Goal: Information Seeking & Learning: Learn about a topic

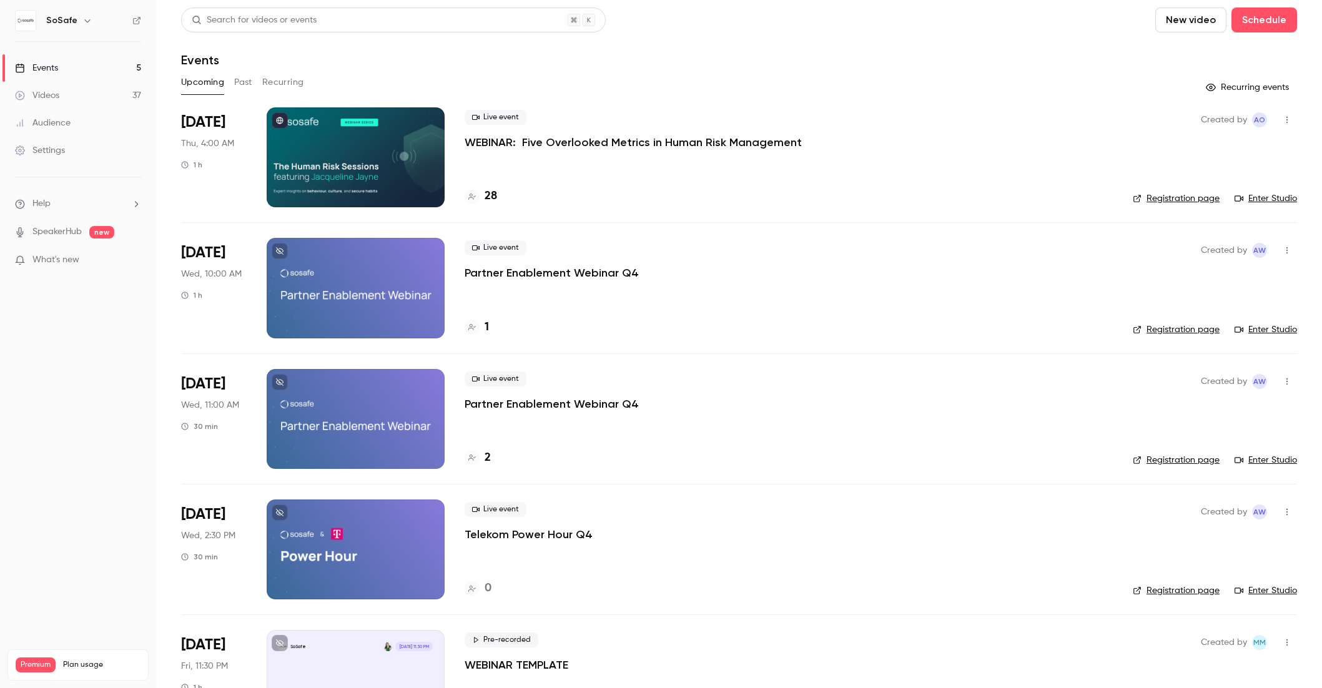
click at [240, 84] on button "Past" at bounding box center [243, 82] width 18 height 20
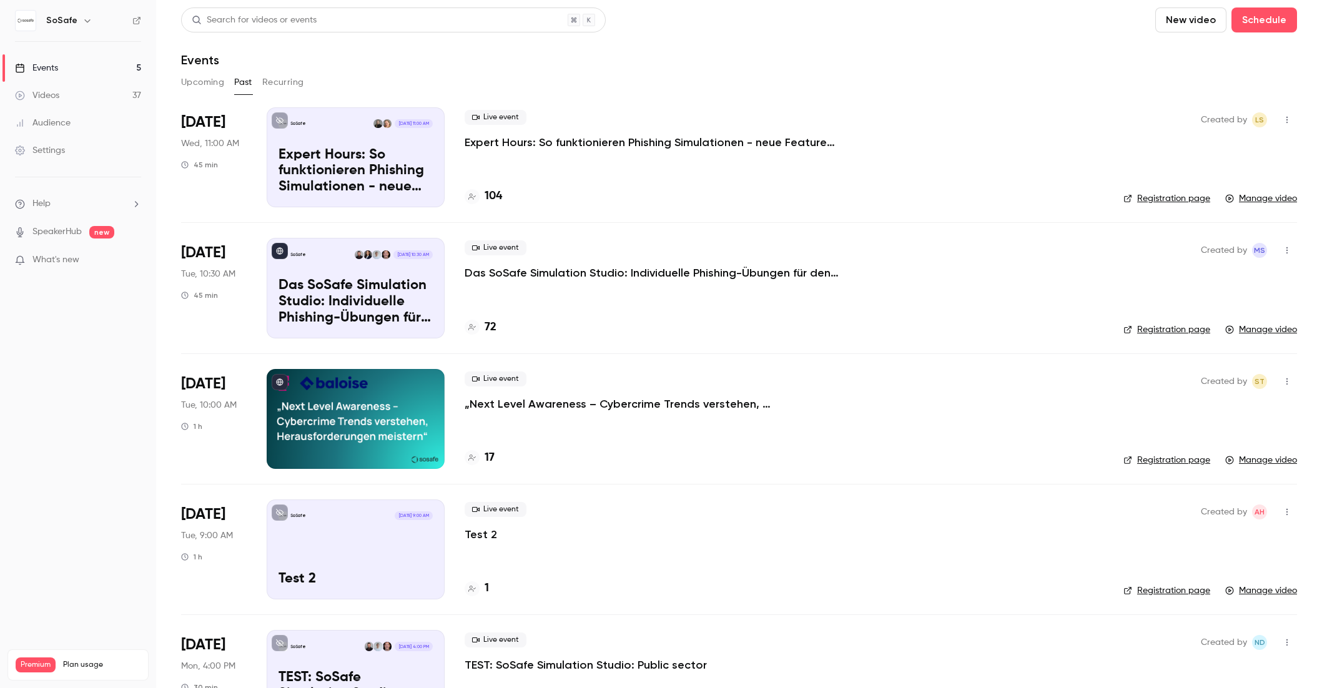
click at [568, 278] on p "Das SoSafe Simulation Studio: Individuelle Phishing-Übungen für den öffentliche…" at bounding box center [652, 272] width 375 height 15
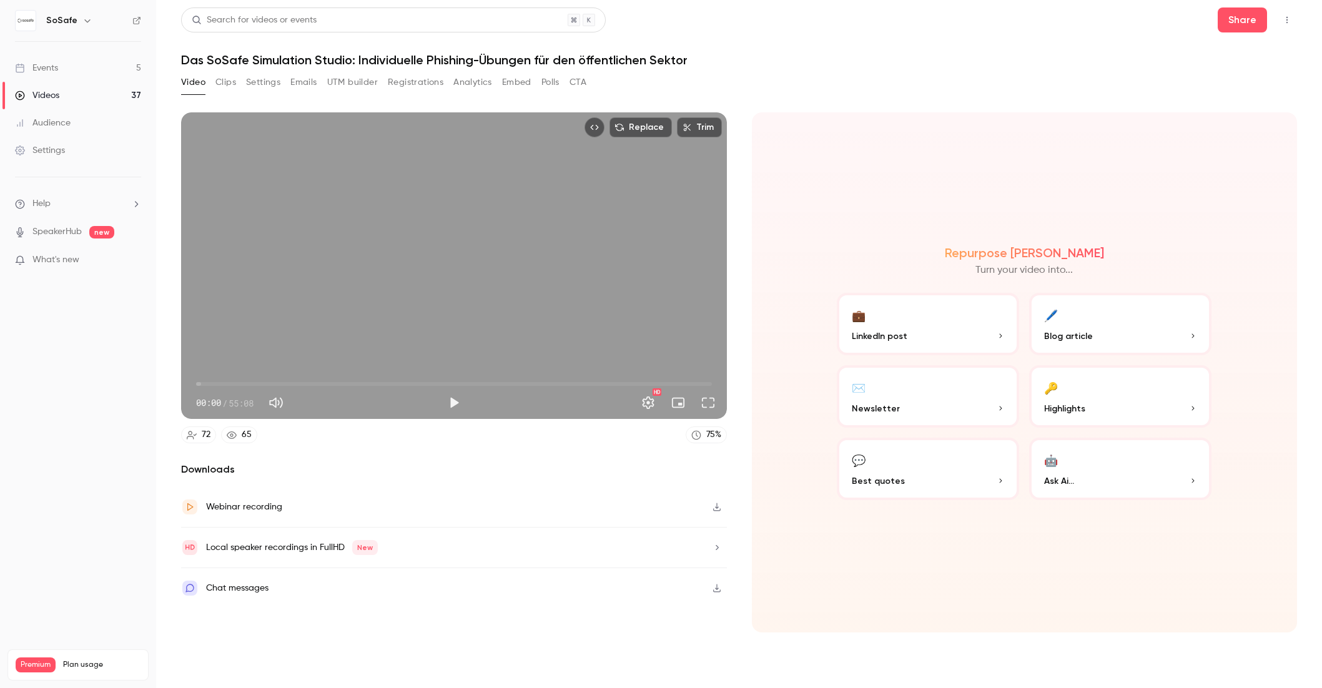
click at [538, 84] on div "Video Clips Settings Emails UTM builder Registrations Analytics Embed Polls CTA" at bounding box center [383, 82] width 405 height 20
click at [523, 82] on button "Embed" at bounding box center [516, 82] width 29 height 20
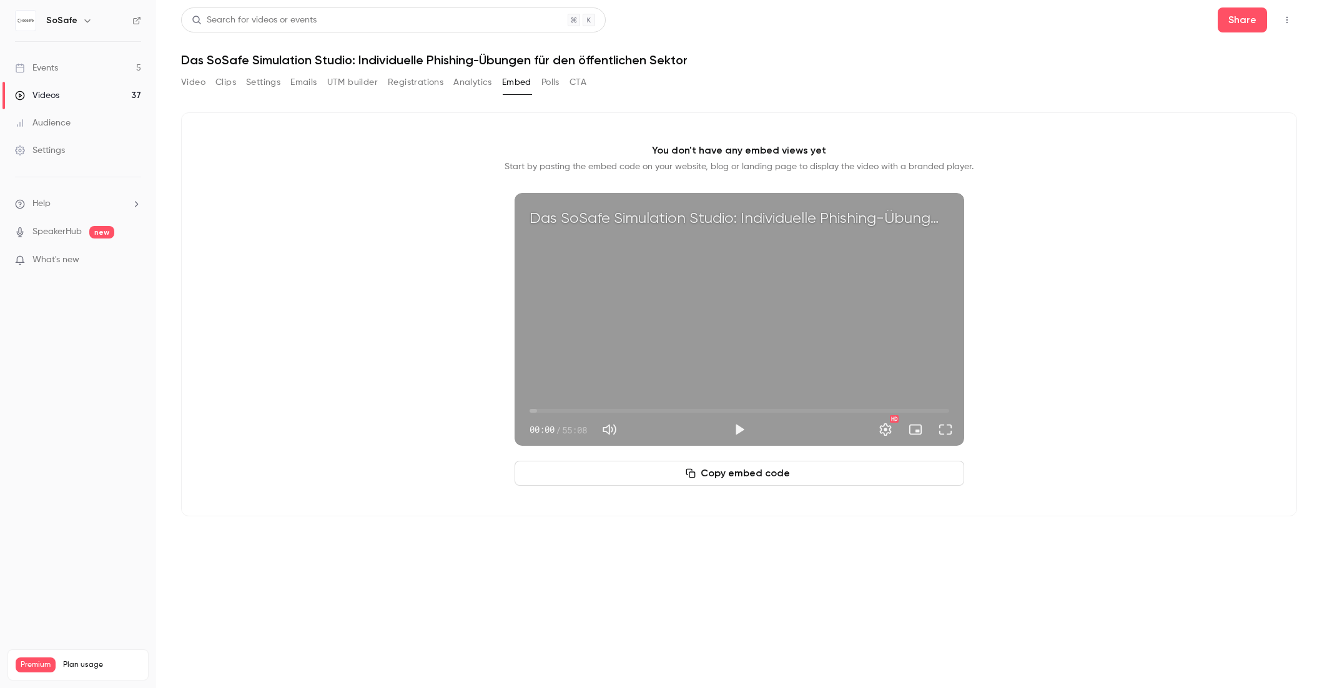
click at [554, 82] on button "Polls" at bounding box center [550, 82] width 18 height 20
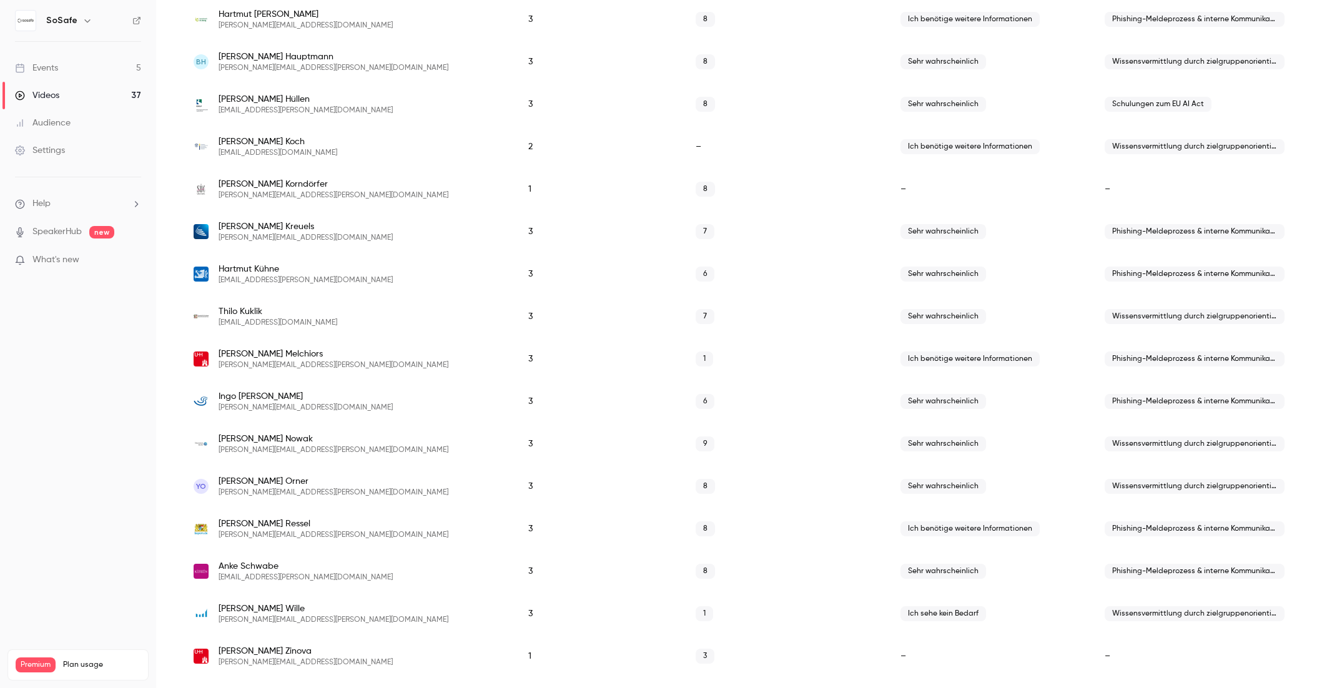
scroll to position [692, 0]
